Goal: Task Accomplishment & Management: Manage account settings

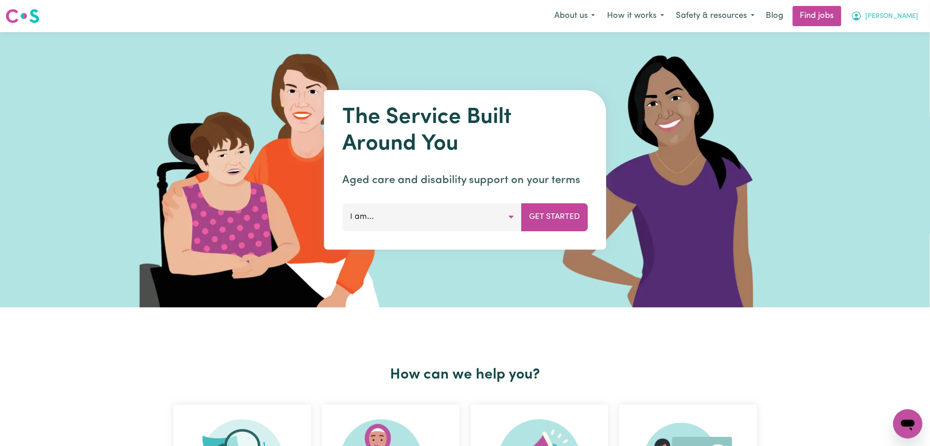
click at [914, 6] on div "Menu About us How it works Safety & resources Blog Find jobs [PERSON_NAME]" at bounding box center [465, 16] width 930 height 21
click at [904, 18] on span "[PERSON_NAME]" at bounding box center [892, 16] width 53 height 10
click at [886, 67] on link "Logout" at bounding box center [888, 69] width 73 height 17
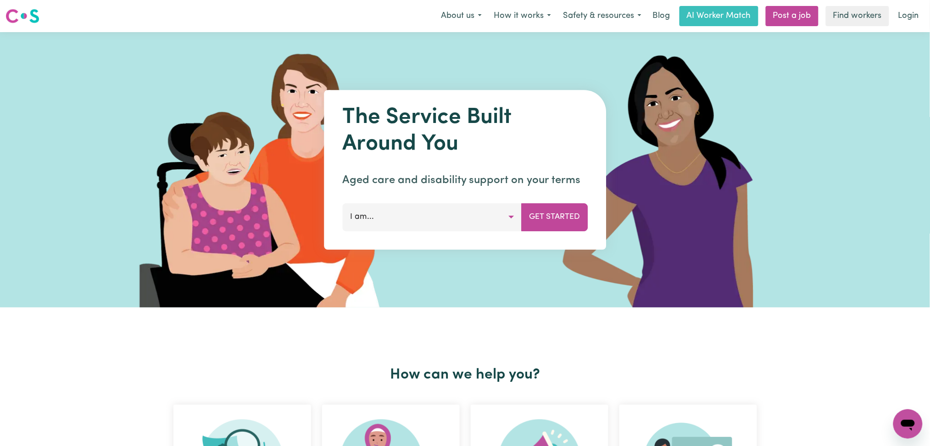
click at [911, 15] on link "Login" at bounding box center [909, 16] width 32 height 20
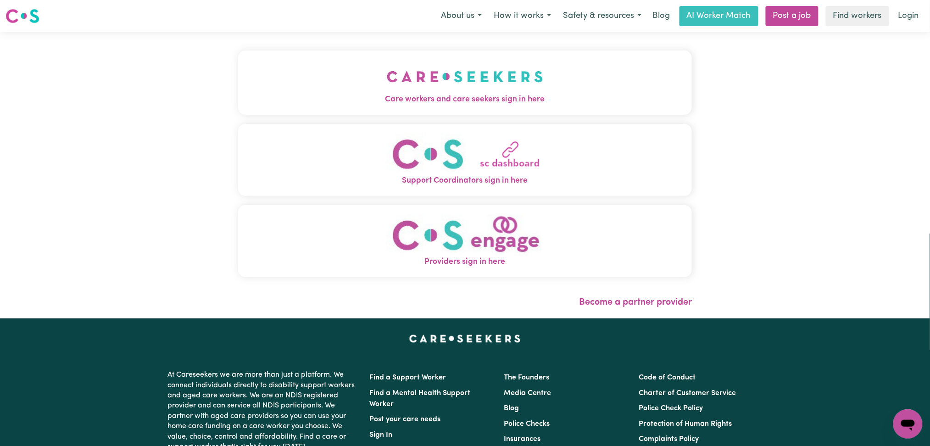
click at [238, 99] on span "Care workers and care seekers sign in here" at bounding box center [465, 100] width 454 height 12
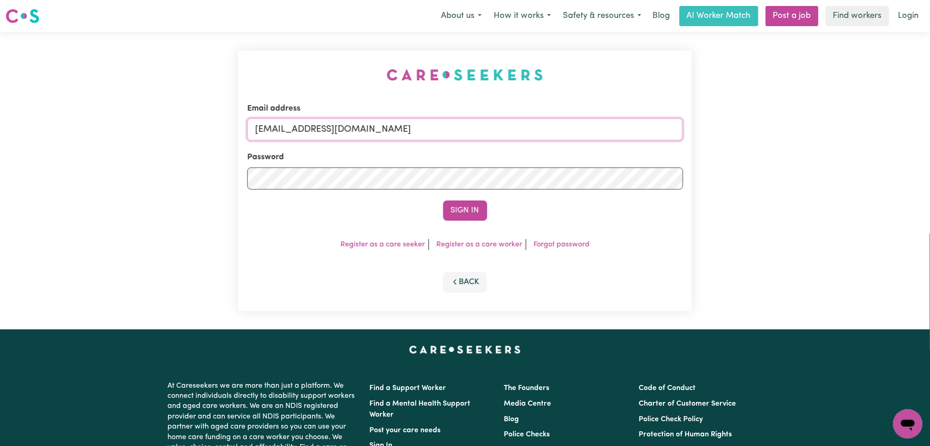
drag, startPoint x: 306, startPoint y: 127, endPoint x: 303, endPoint y: 139, distance: 12.2
click at [306, 127] on input "[EMAIL_ADDRESS][DOMAIN_NAME]" at bounding box center [465, 129] width 436 height 22
drag, startPoint x: 303, startPoint y: 119, endPoint x: 496, endPoint y: 133, distance: 193.7
click at [497, 129] on input "Superuser~[EMAIL_ADDRESS][DOMAIN_NAME]" at bounding box center [465, 129] width 436 height 22
type input "Superuser~[EMAIL_ADDRESS][DOMAIN_NAME]"
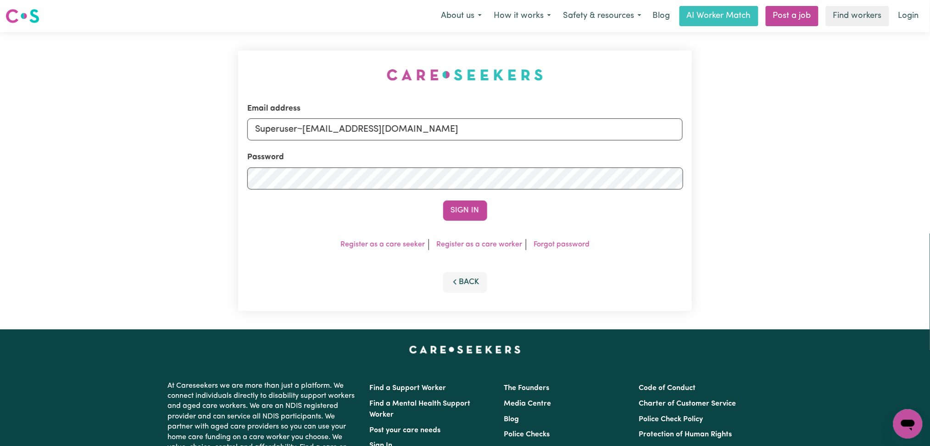
click at [450, 199] on form "Email address Superuser~[EMAIL_ADDRESS][DOMAIN_NAME] Password Sign In" at bounding box center [465, 162] width 436 height 118
click at [451, 212] on button "Sign In" at bounding box center [465, 211] width 44 height 20
